Goal: Information Seeking & Learning: Learn about a topic

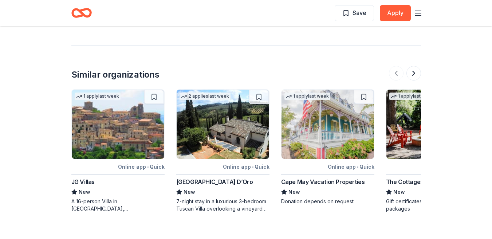
scroll to position [738, 0]
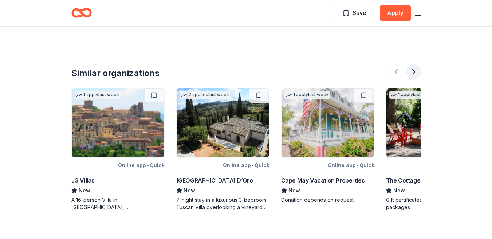
click at [416, 64] on button at bounding box center [413, 71] width 15 height 15
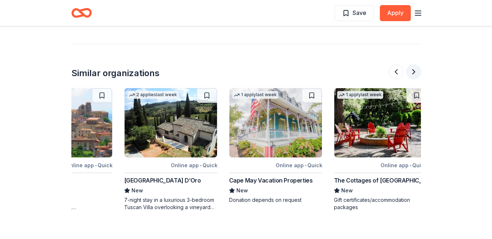
scroll to position [0, 58]
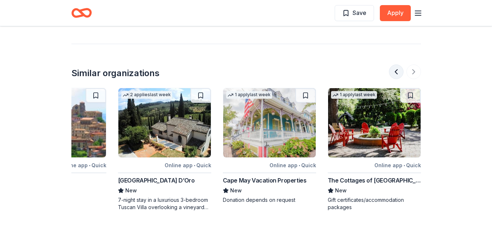
click at [396, 64] on button at bounding box center [396, 71] width 15 height 15
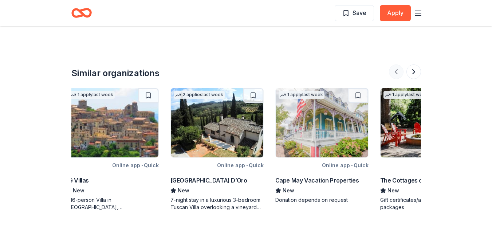
scroll to position [0, 0]
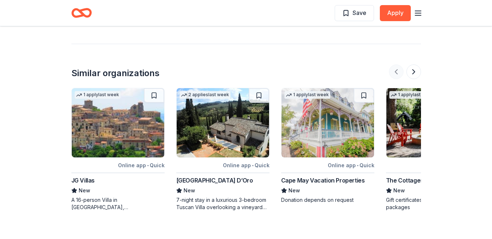
click at [396, 64] on div at bounding box center [405, 71] width 32 height 15
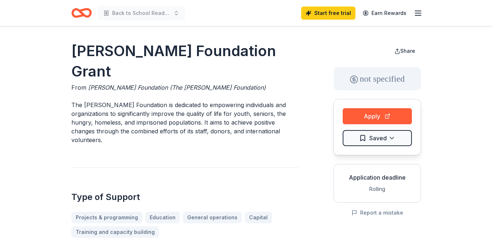
click at [417, 13] on line "button" at bounding box center [418, 13] width 6 height 0
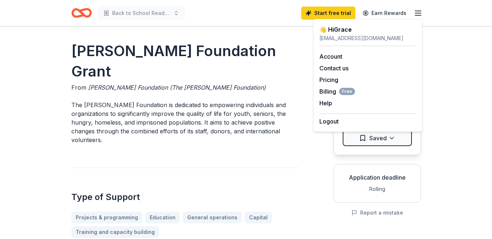
click at [417, 13] on line "button" at bounding box center [418, 13] width 6 height 0
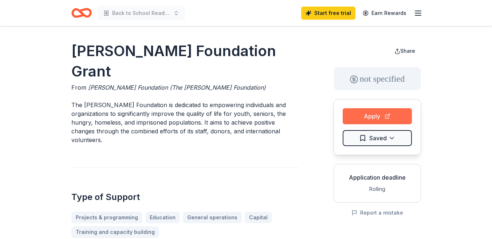
click at [384, 114] on button "Apply" at bounding box center [376, 116] width 69 height 16
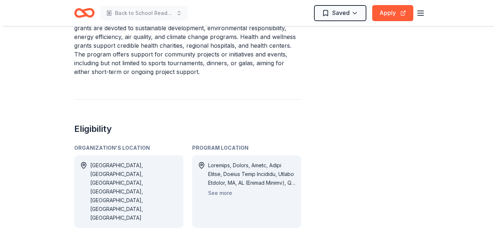
scroll to position [381, 0]
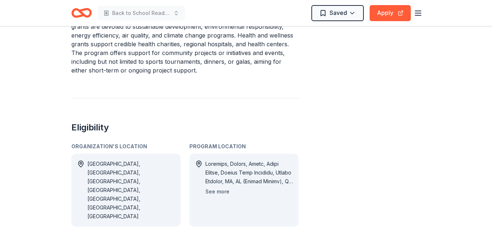
click at [217, 187] on button "See more" at bounding box center [217, 191] width 24 height 9
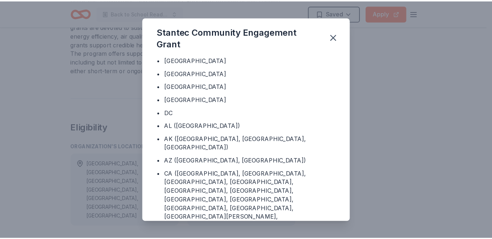
scroll to position [0, 0]
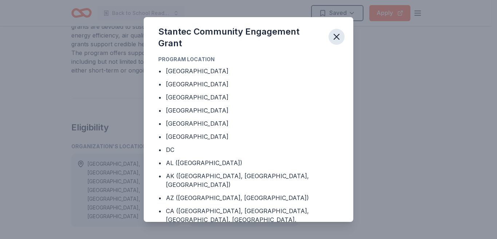
click at [338, 37] on icon "button" at bounding box center [336, 36] width 5 height 5
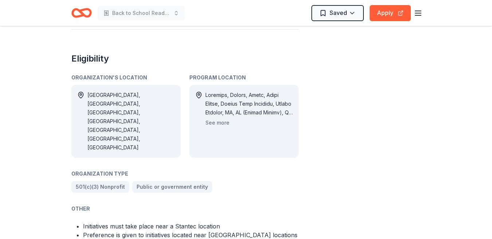
scroll to position [146, 0]
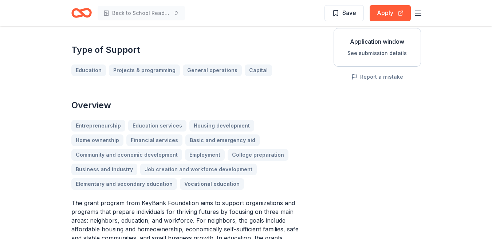
scroll to position [134, 0]
